Goal: Transaction & Acquisition: Purchase product/service

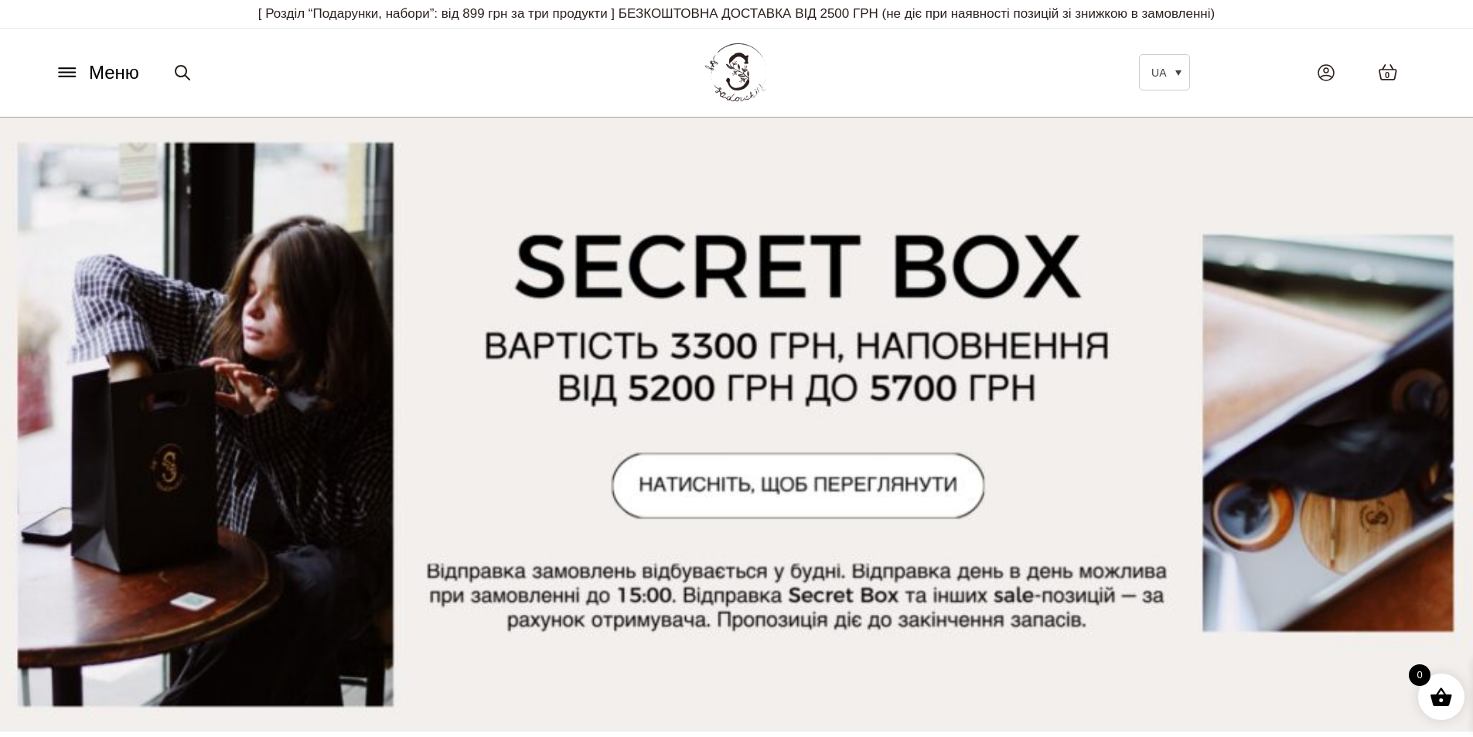
click at [62, 71] on icon at bounding box center [67, 72] width 25 height 16
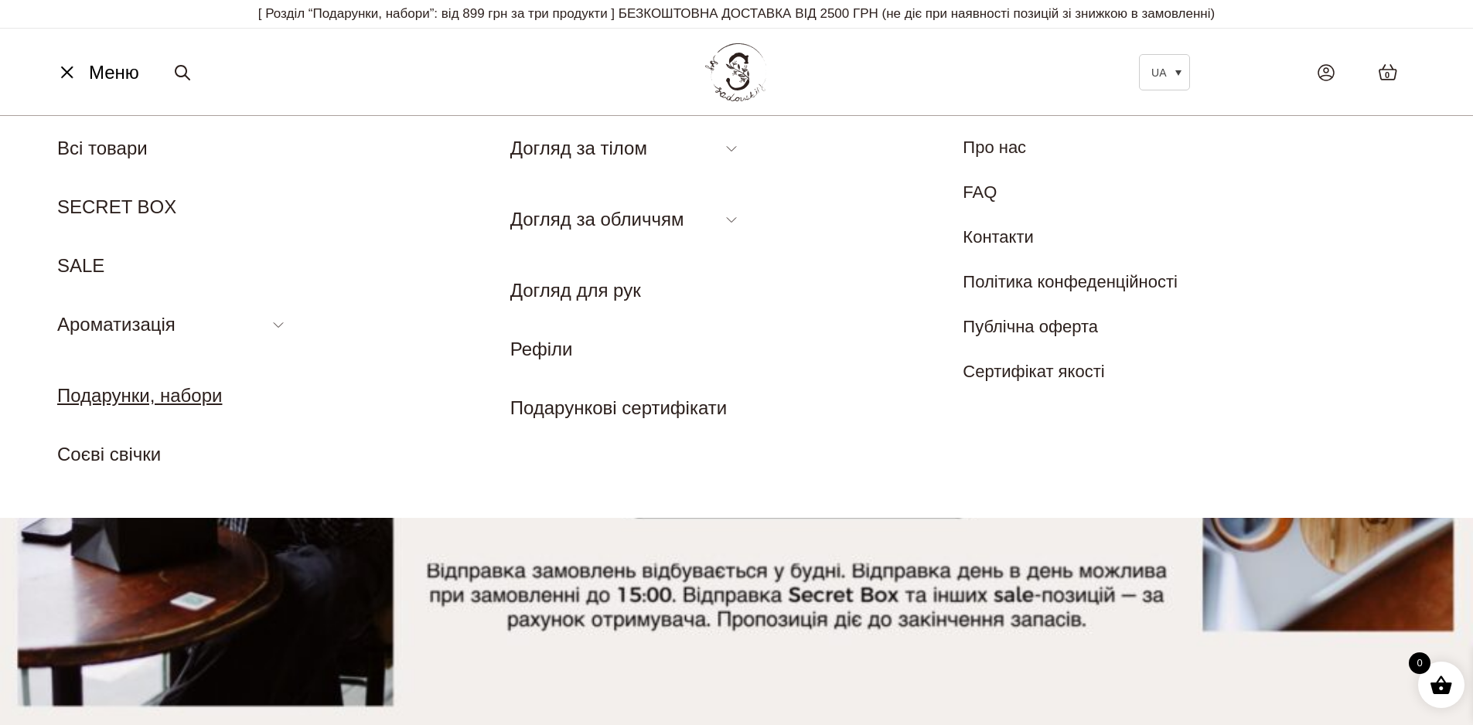
click at [130, 403] on link "Подарунки, набори" at bounding box center [139, 395] width 165 height 21
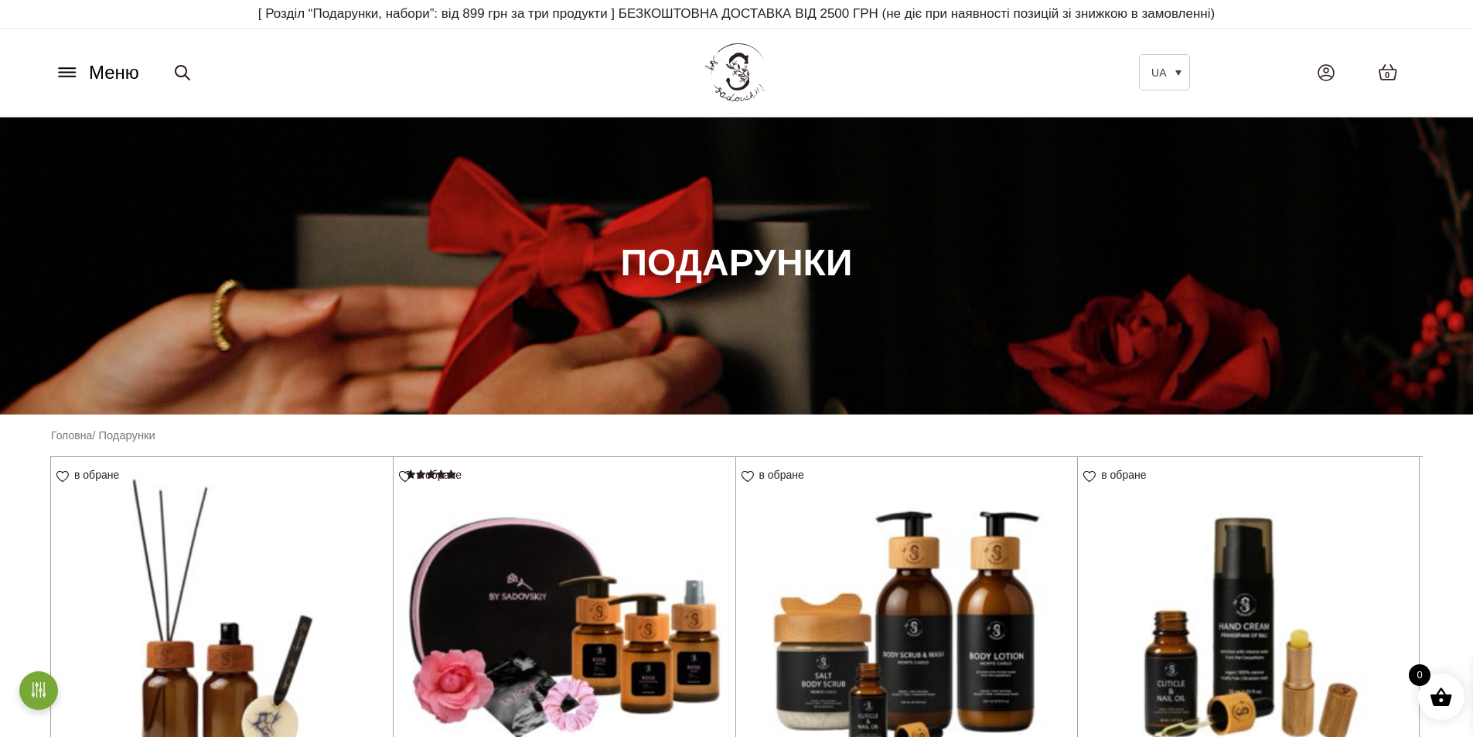
click at [65, 68] on icon at bounding box center [67, 68] width 16 height 0
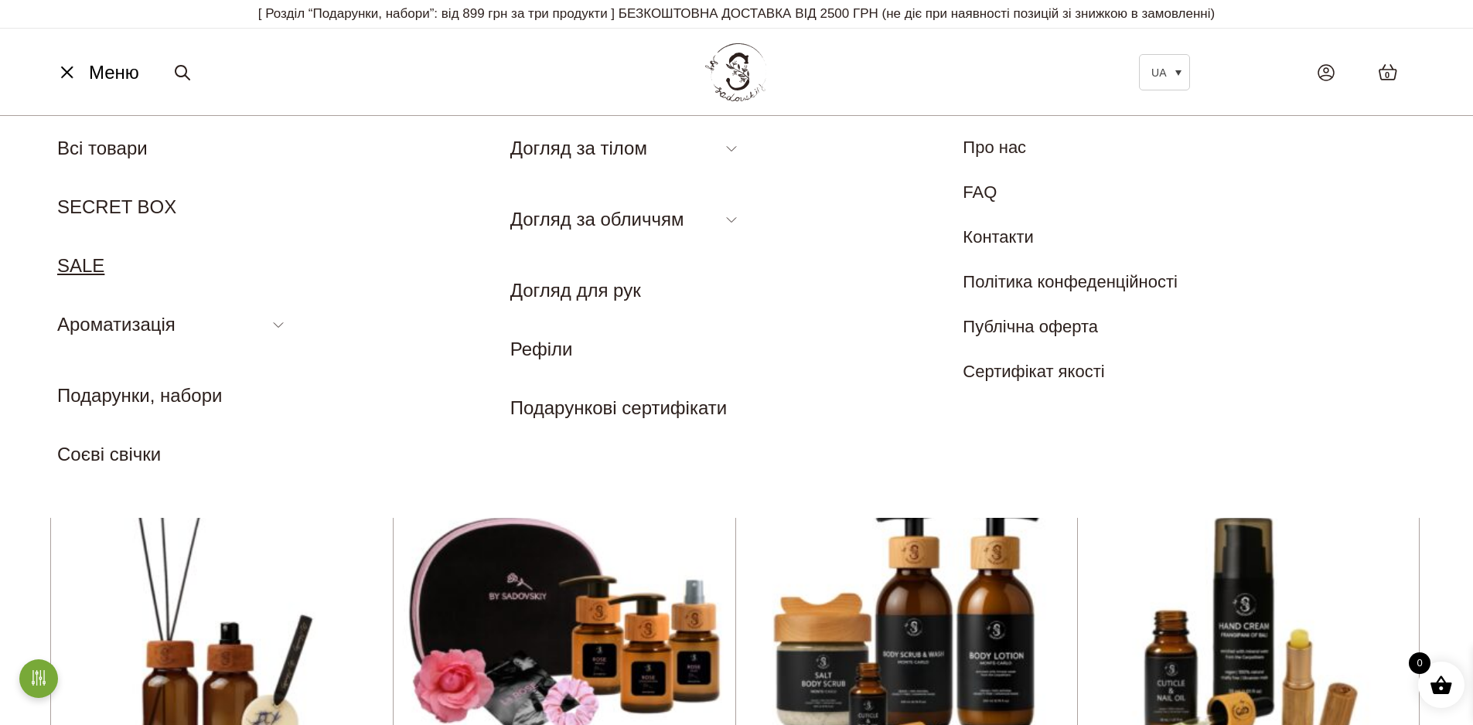
click at [90, 269] on link "SALE" at bounding box center [80, 265] width 47 height 21
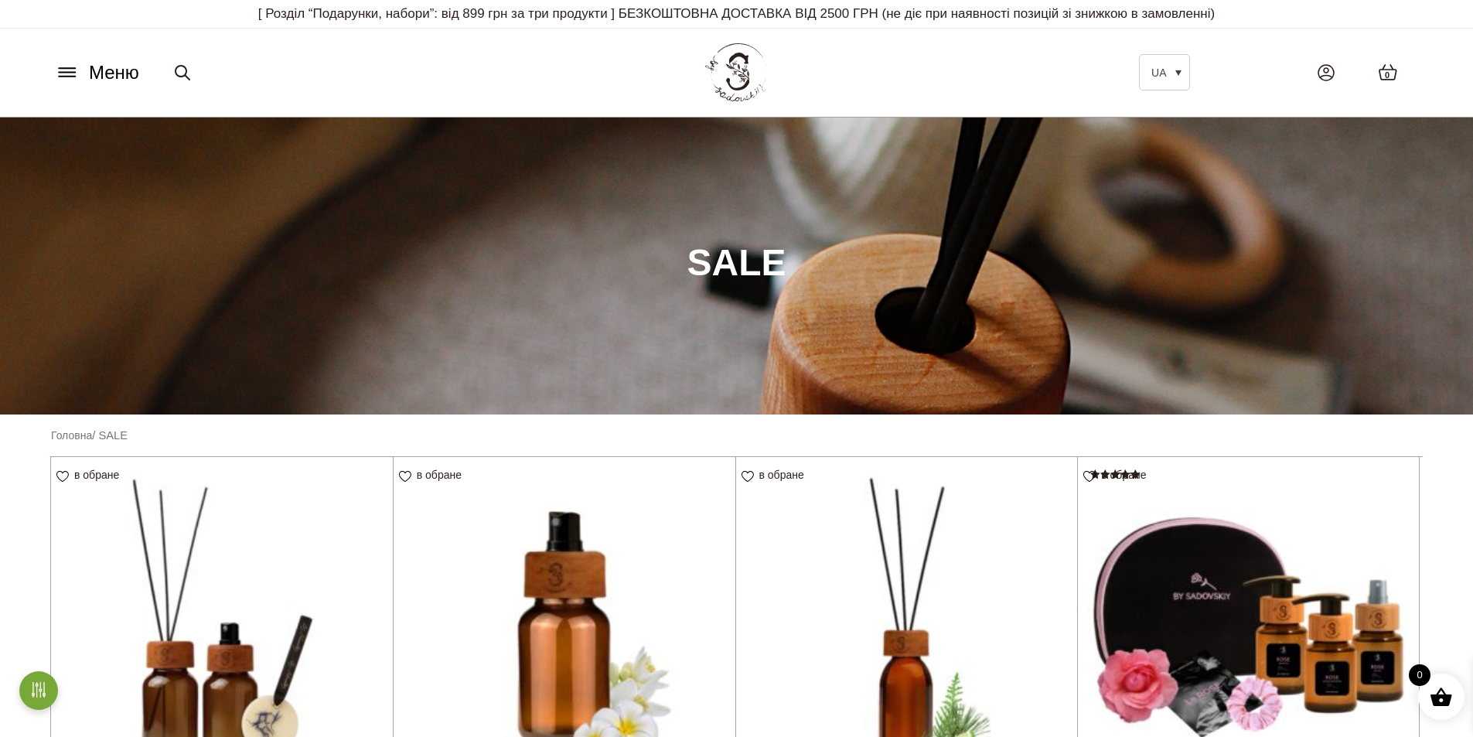
click at [67, 78] on icon at bounding box center [67, 72] width 25 height 16
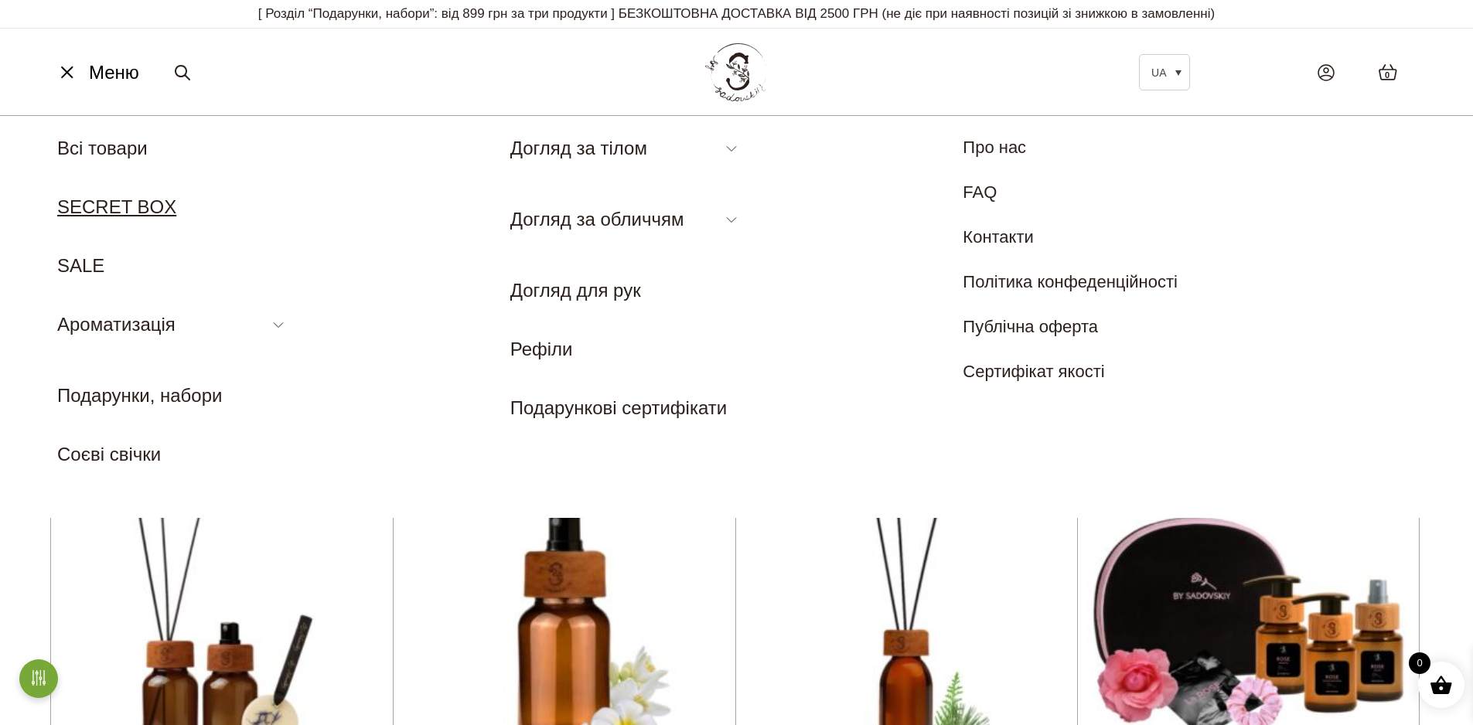
click at [119, 206] on link "SECRET BOX" at bounding box center [116, 206] width 119 height 21
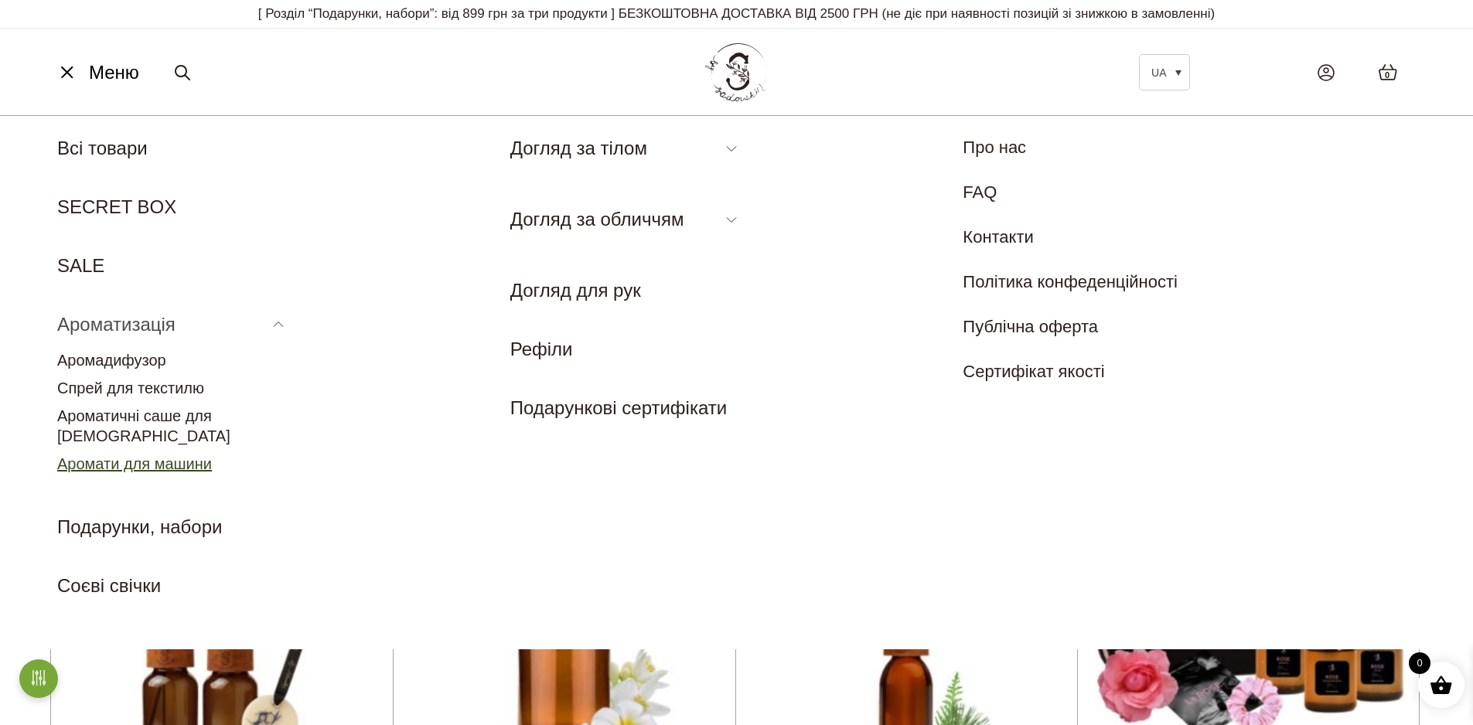
click at [125, 455] on link "Аромати для машини" at bounding box center [134, 463] width 155 height 17
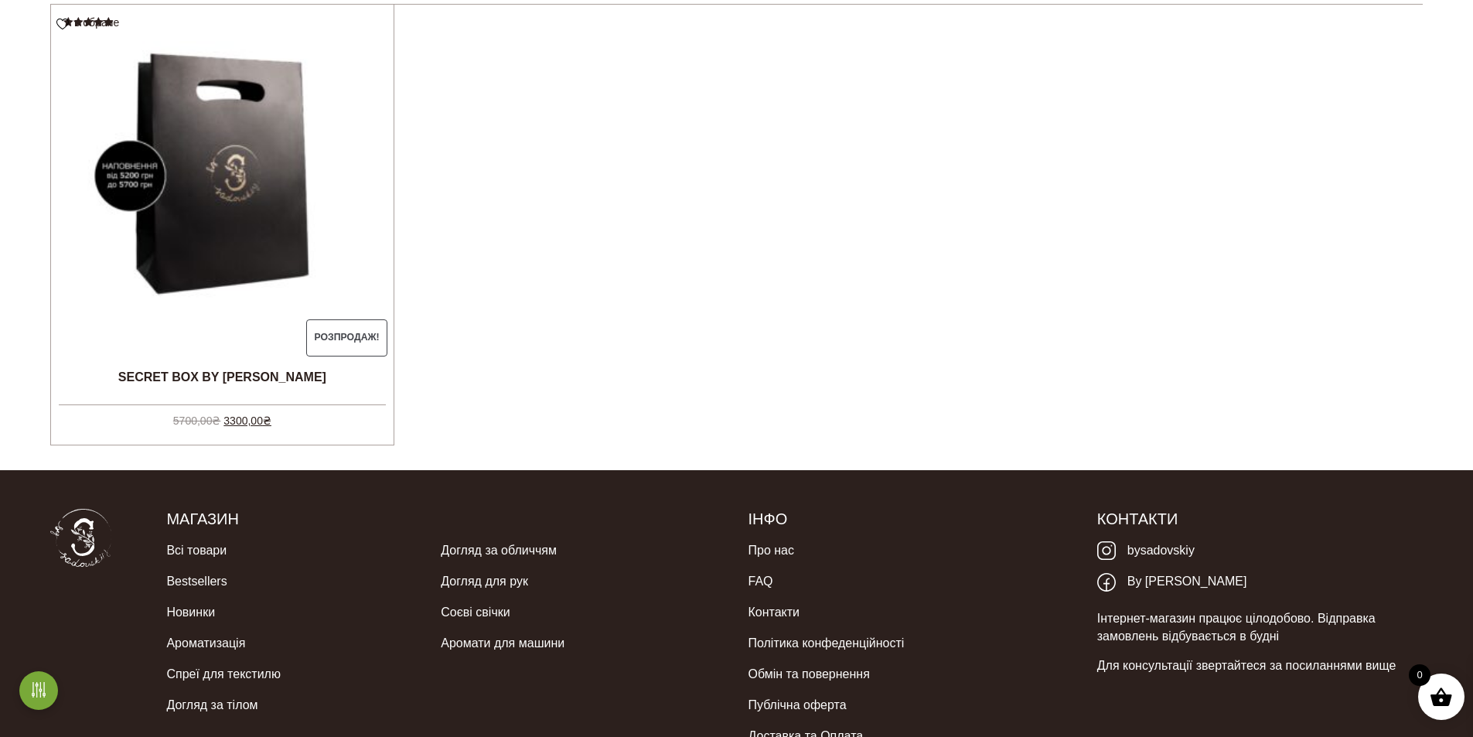
scroll to position [464, 0]
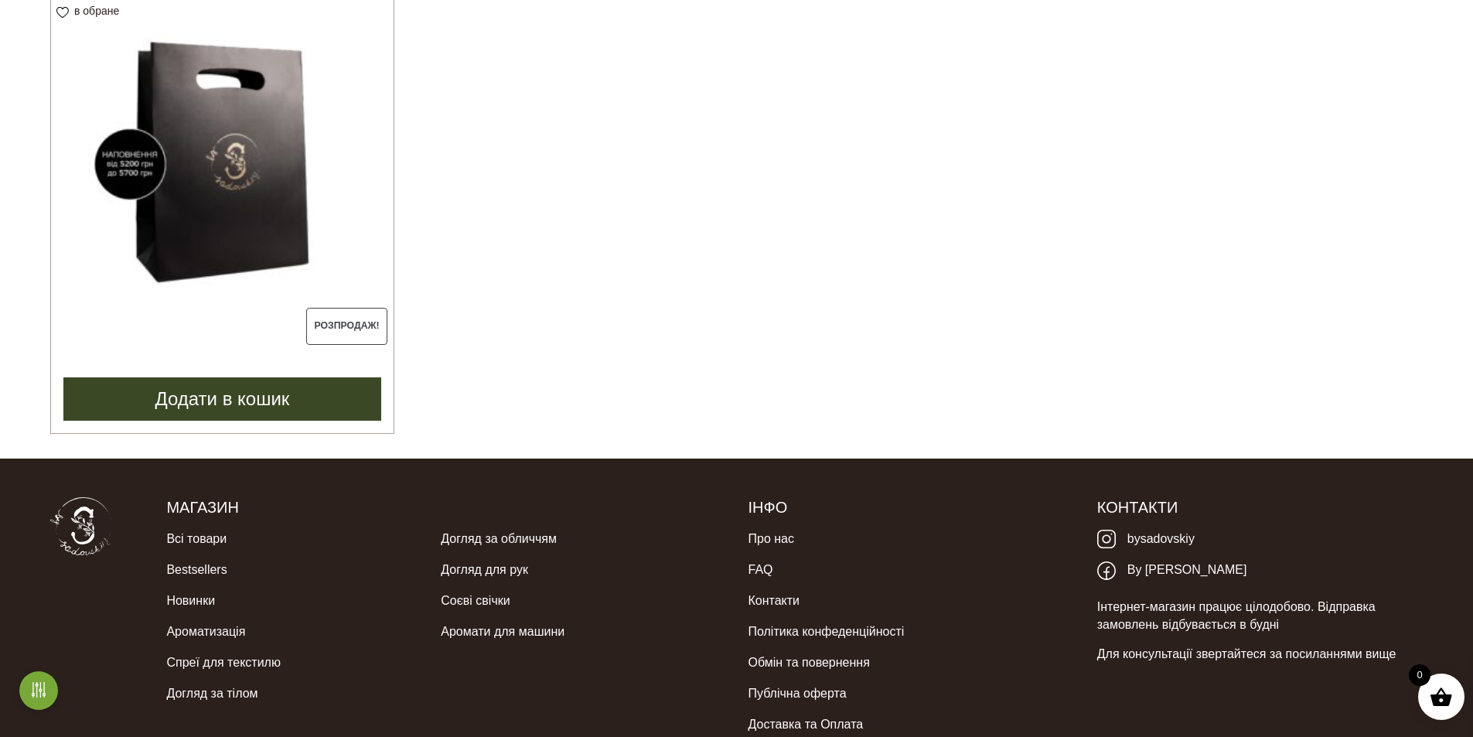
click at [266, 220] on img at bounding box center [222, 164] width 343 height 343
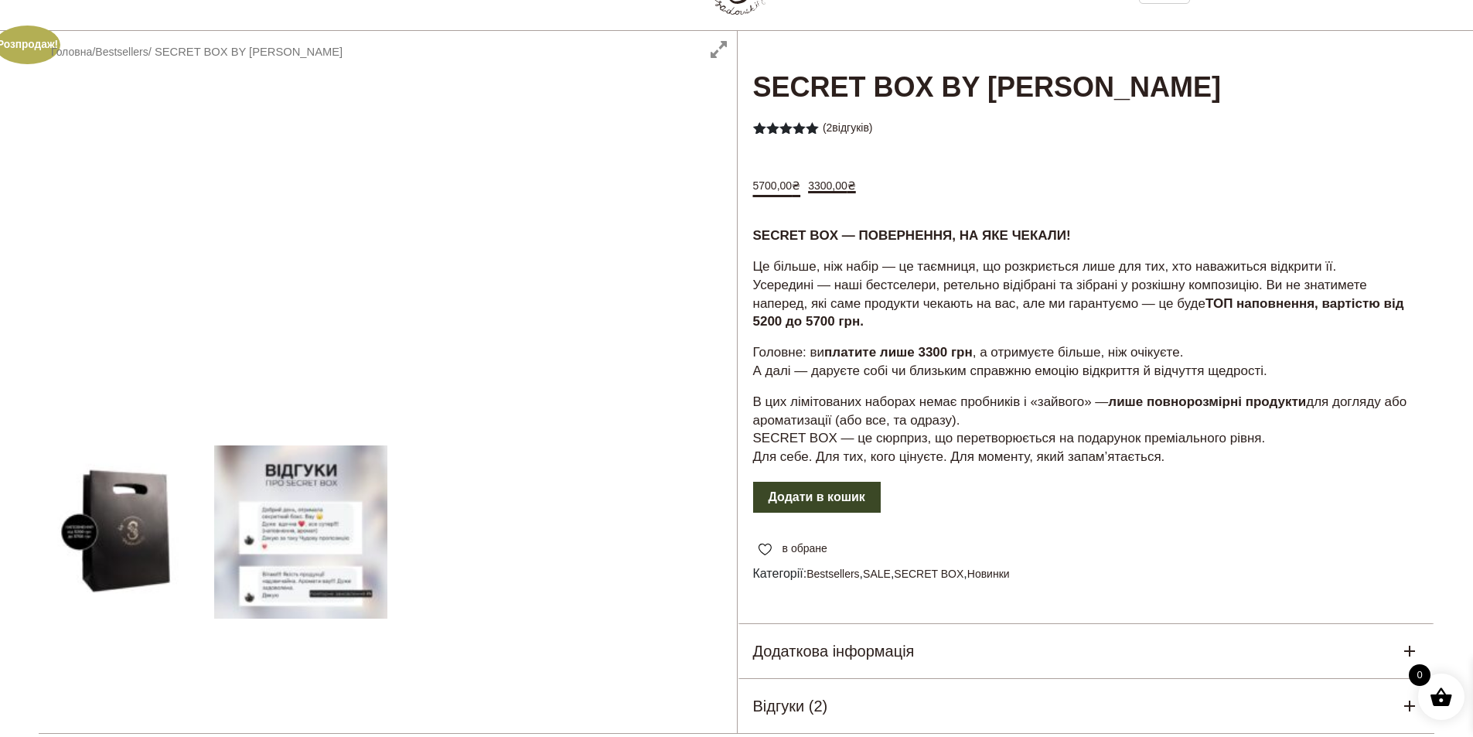
scroll to position [77, 0]
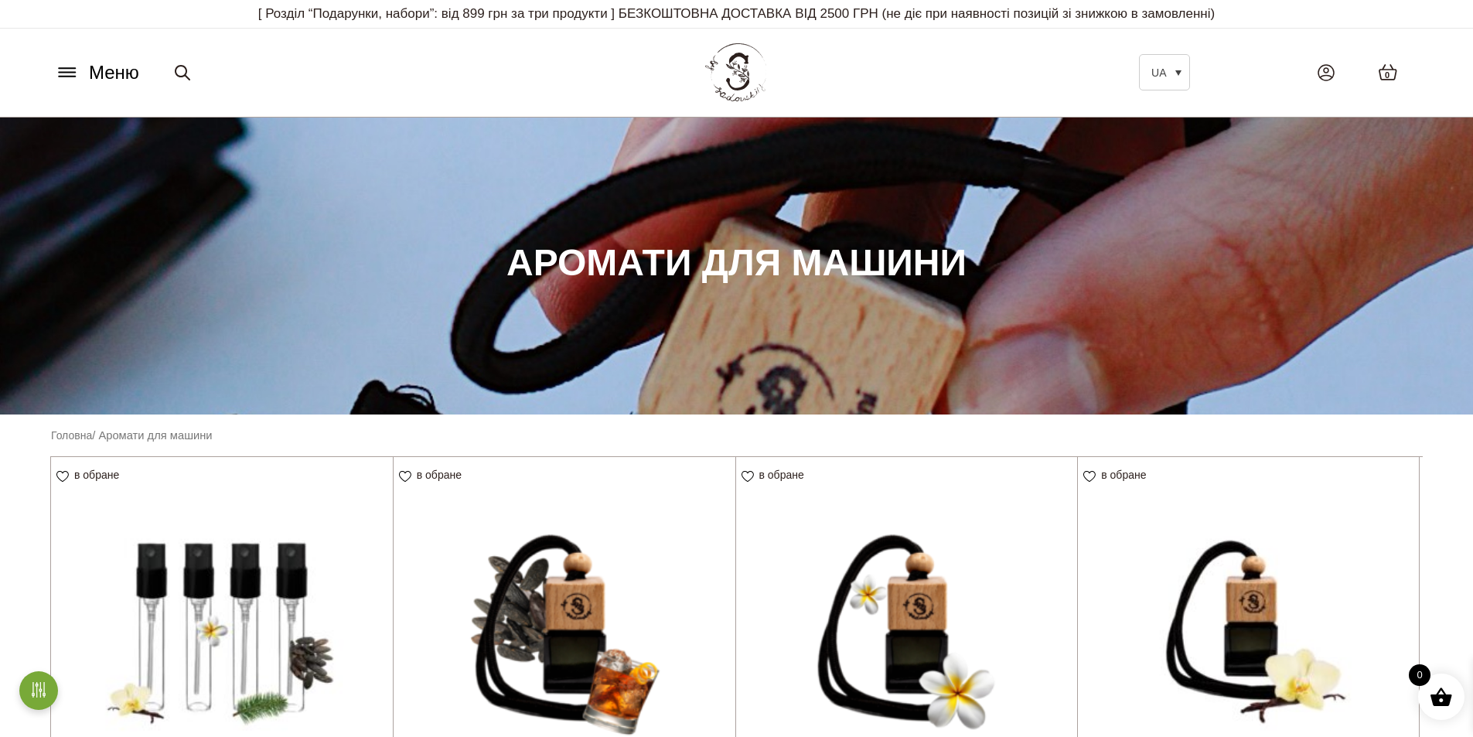
click at [69, 73] on icon at bounding box center [67, 72] width 25 height 16
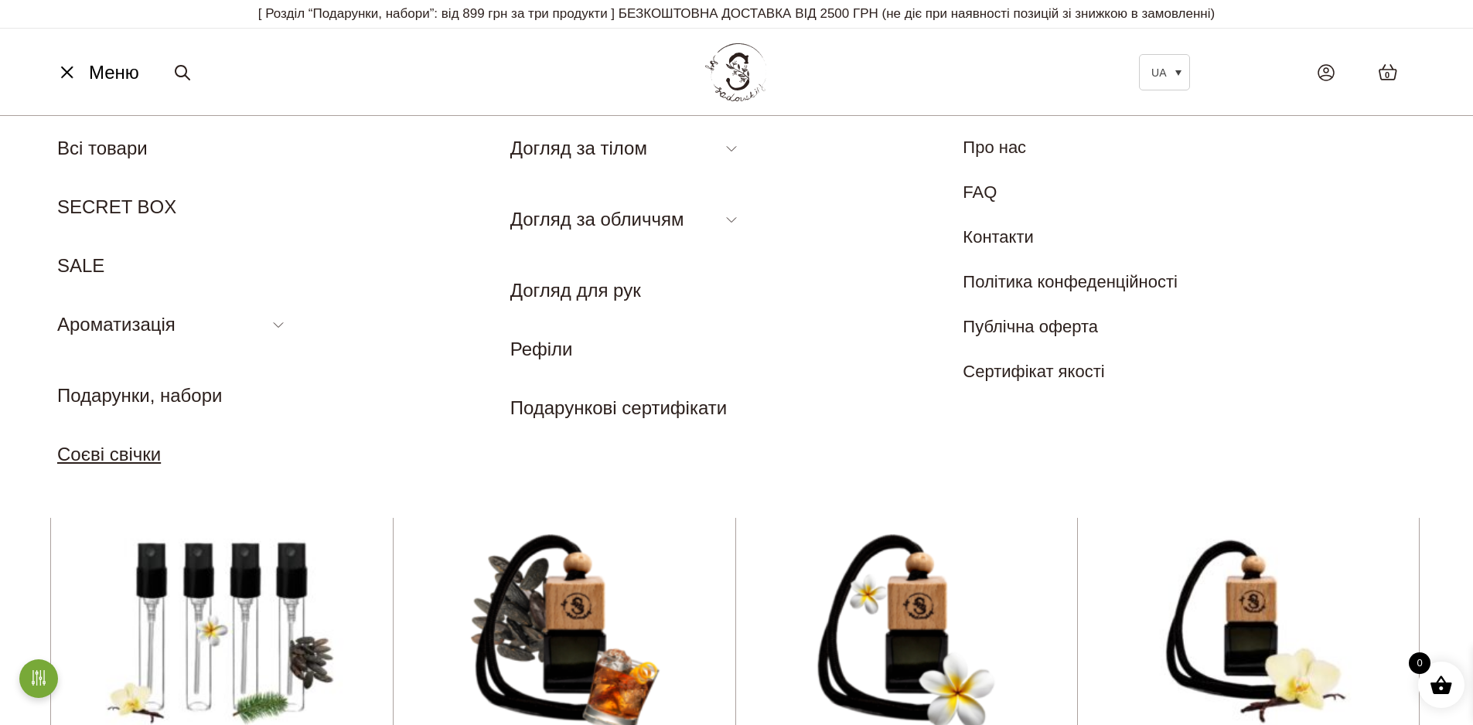
click at [137, 452] on link "Соєві свічки" at bounding box center [109, 454] width 104 height 21
